Goal: Task Accomplishment & Management: Use online tool/utility

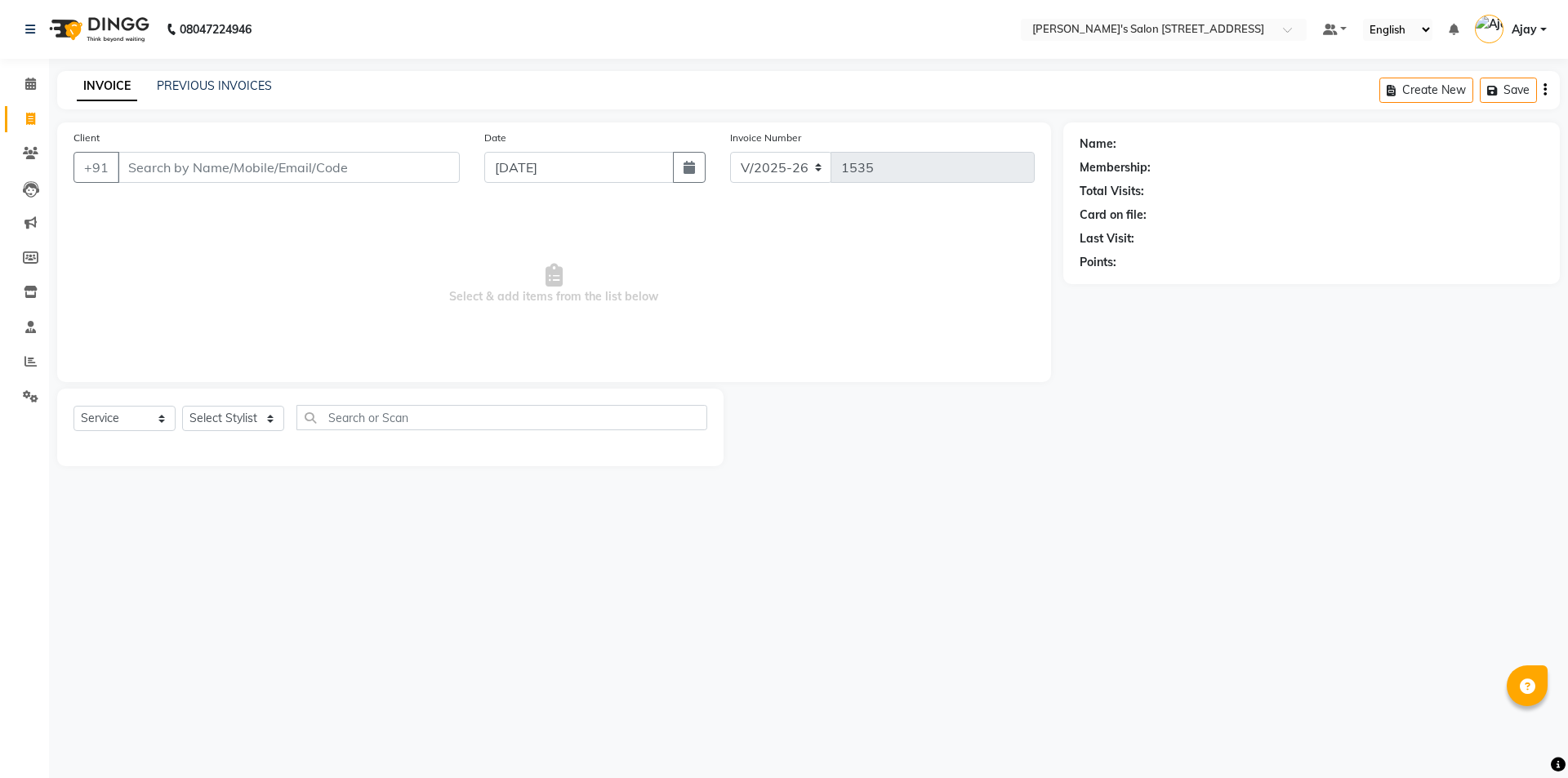
select select "7773"
select select "service"
